Goal: Check status: Check status

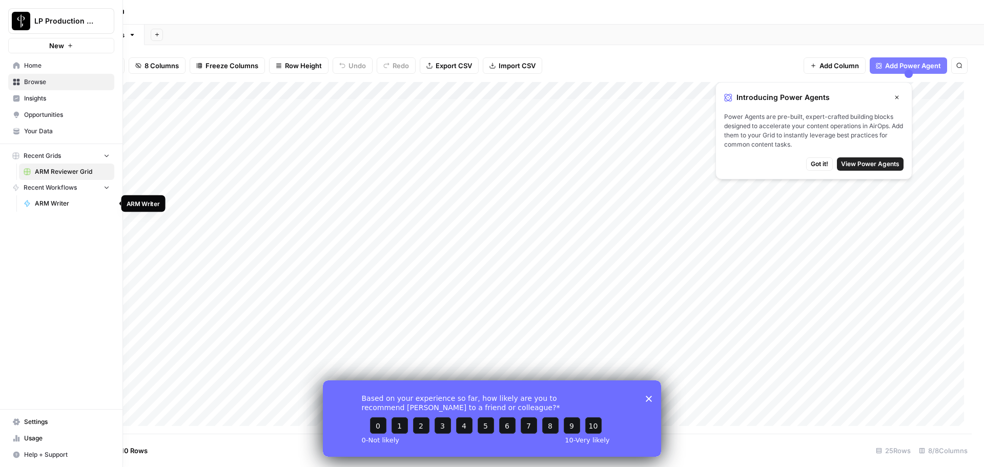
click at [42, 203] on span "ARM Writer" at bounding box center [72, 203] width 75 height 9
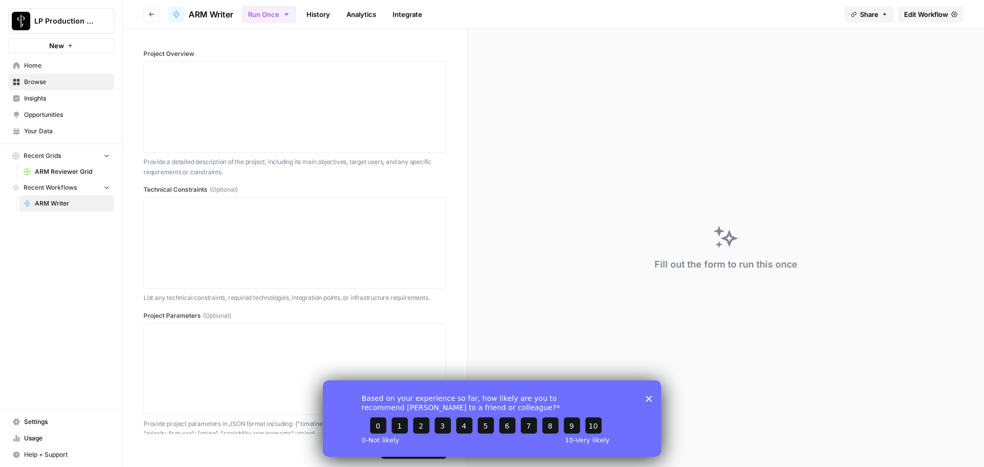
click at [650, 397] on polygon "Close survey" at bounding box center [649, 398] width 6 height 6
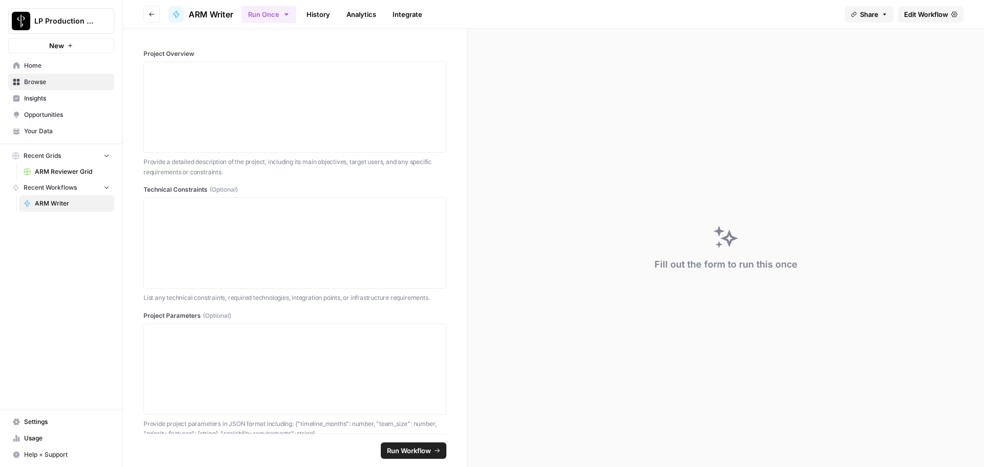
click at [329, 9] on link "History" at bounding box center [318, 14] width 36 height 16
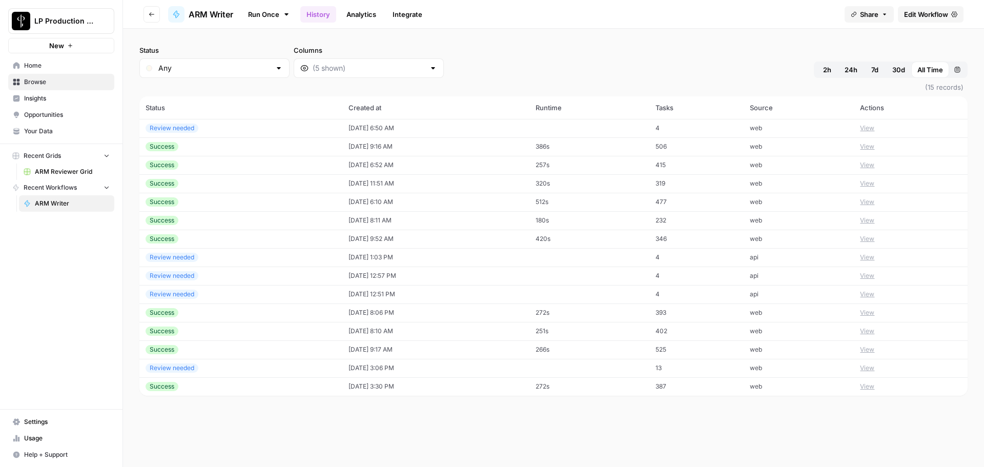
click at [288, 125] on div "Review needed" at bounding box center [241, 128] width 191 height 9
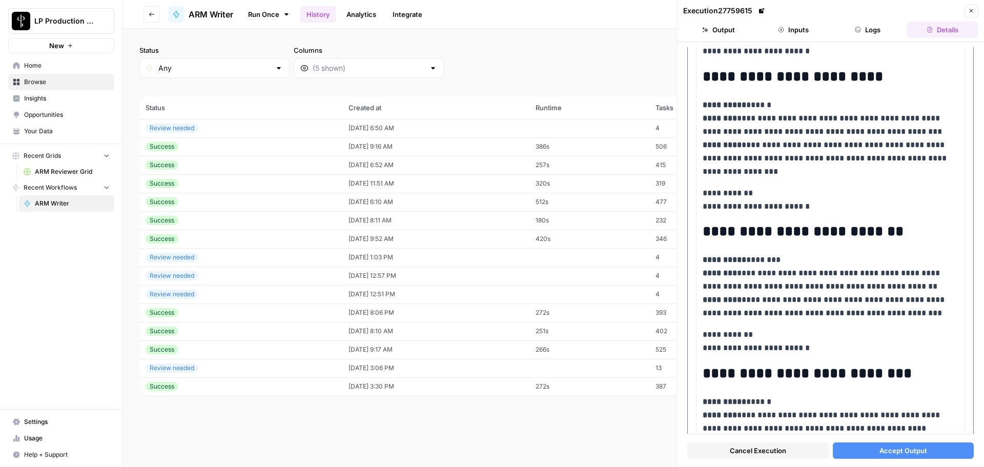
scroll to position [564, 0]
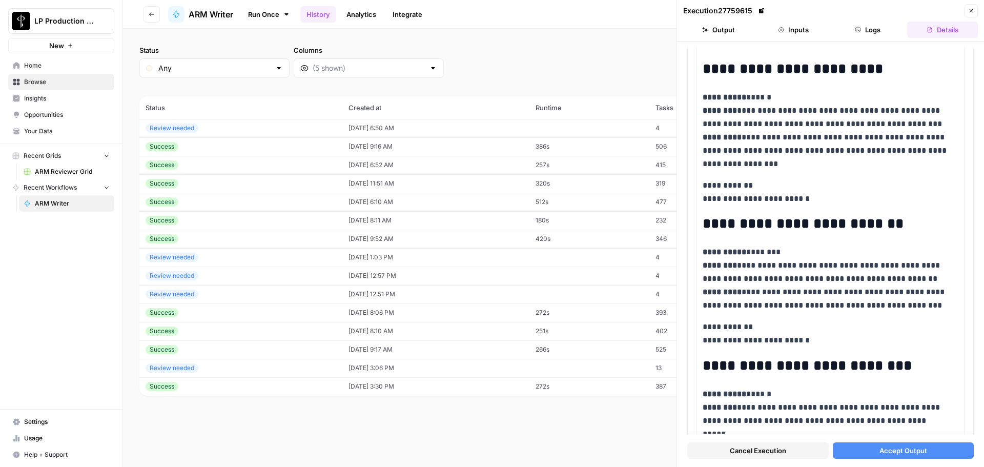
click at [285, 146] on div "Success" at bounding box center [241, 146] width 191 height 9
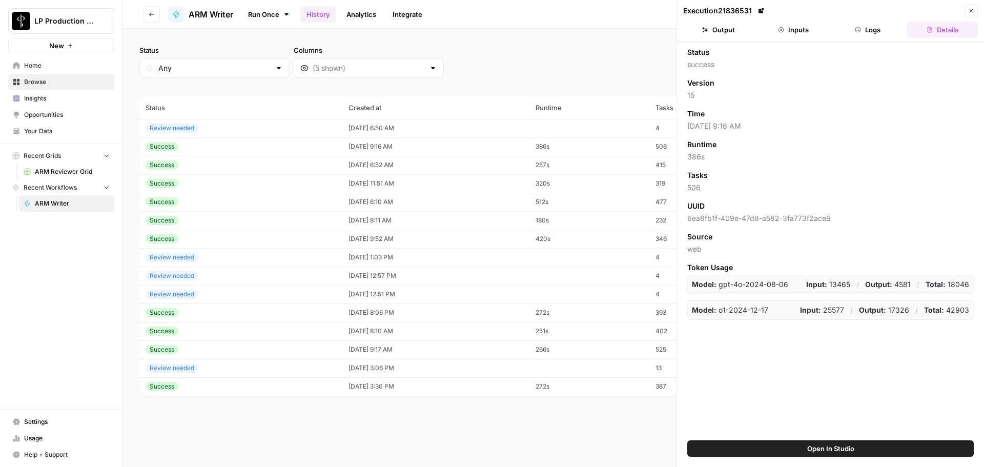
click at [805, 451] on button "Open In Studio" at bounding box center [830, 448] width 287 height 16
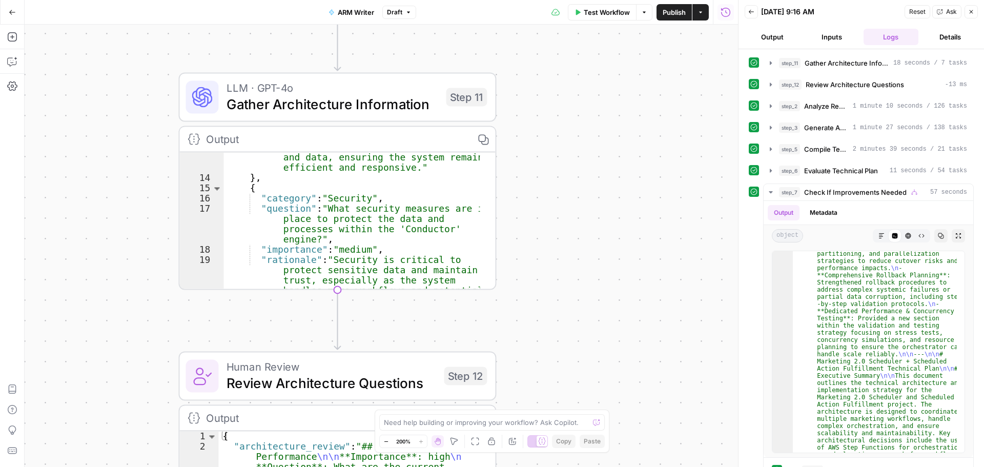
scroll to position [215, 0]
